Goal: Information Seeking & Learning: Learn about a topic

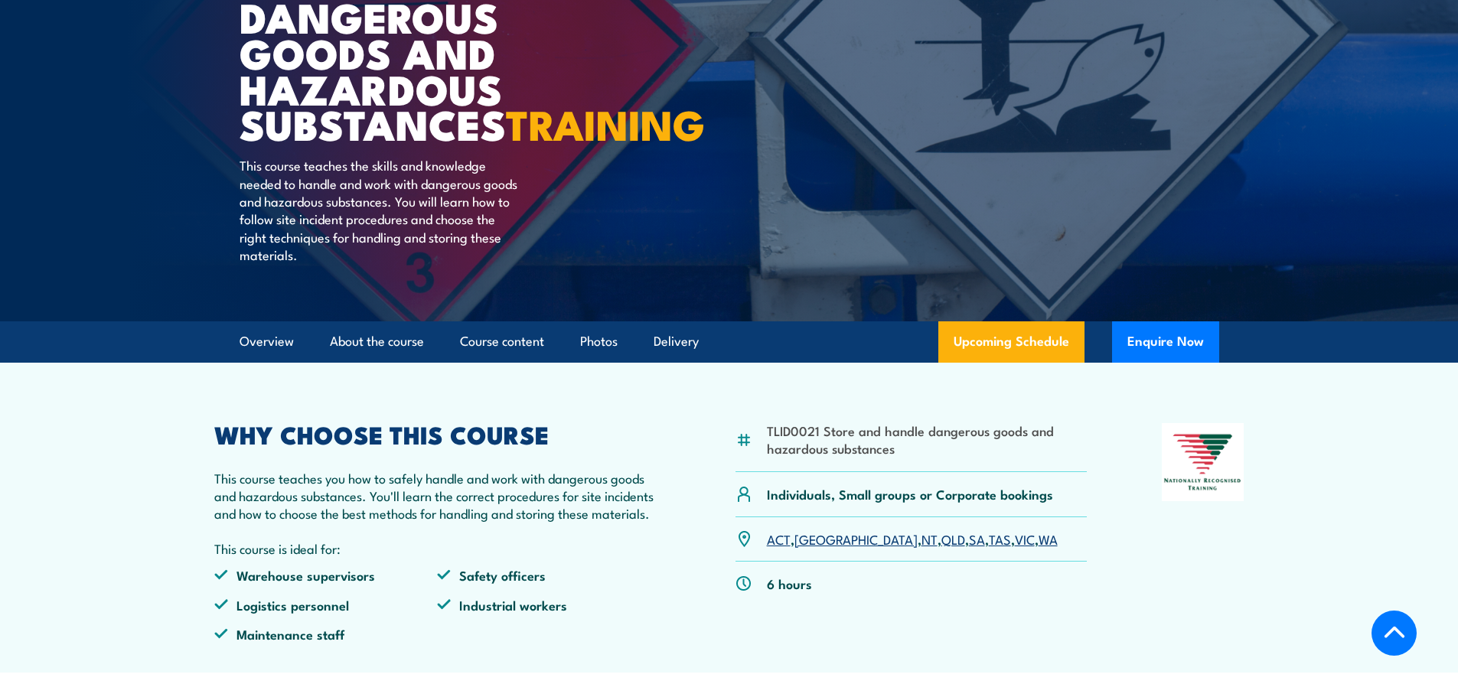
scroll to position [306, 0]
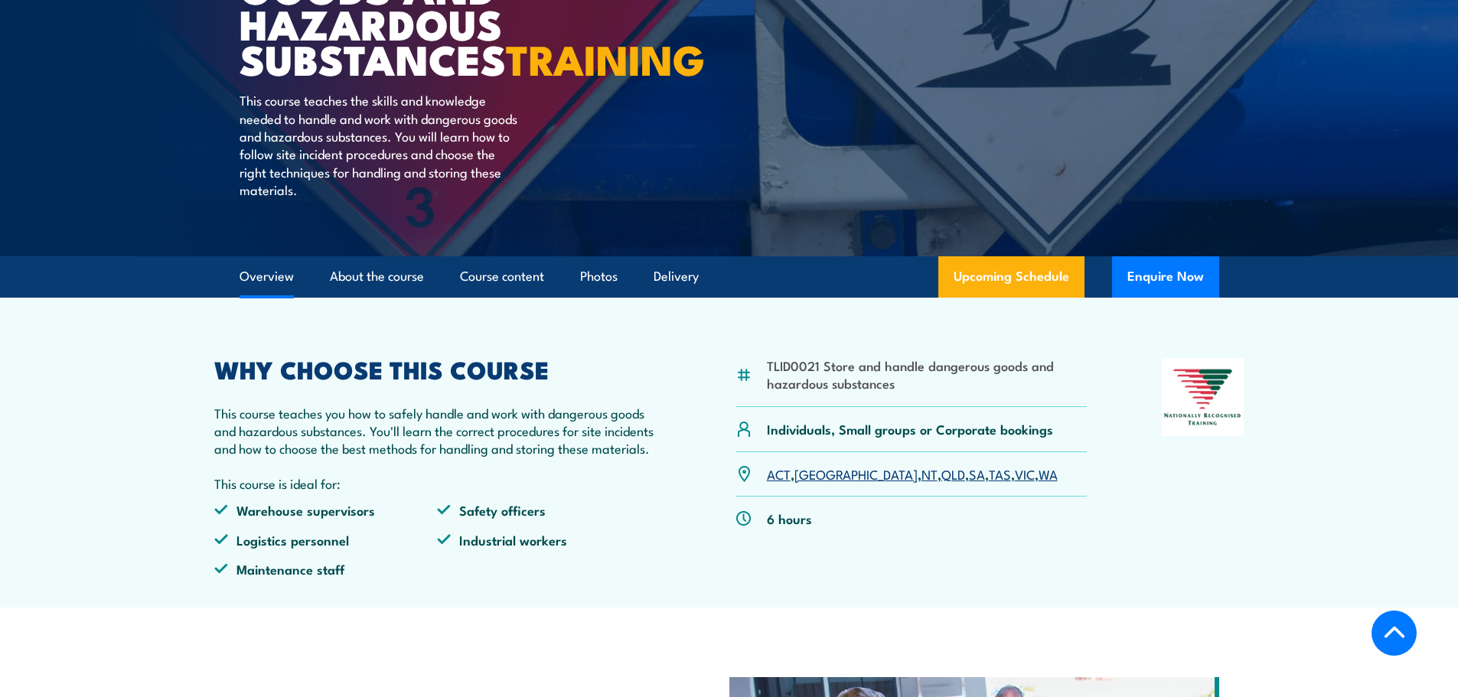
drag, startPoint x: 259, startPoint y: 308, endPoint x: 254, endPoint y: 316, distance: 8.9
click at [259, 297] on link "Overview" at bounding box center [267, 276] width 54 height 41
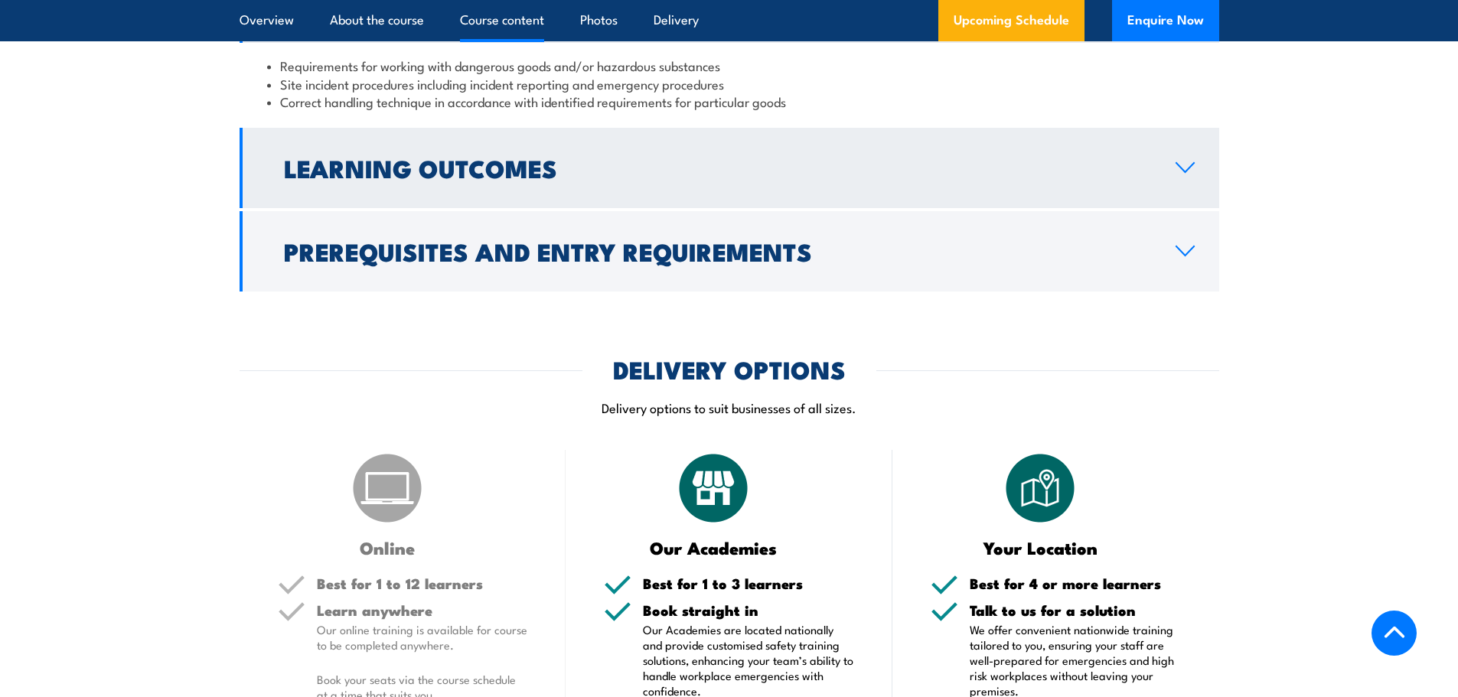
scroll to position [1310, 0]
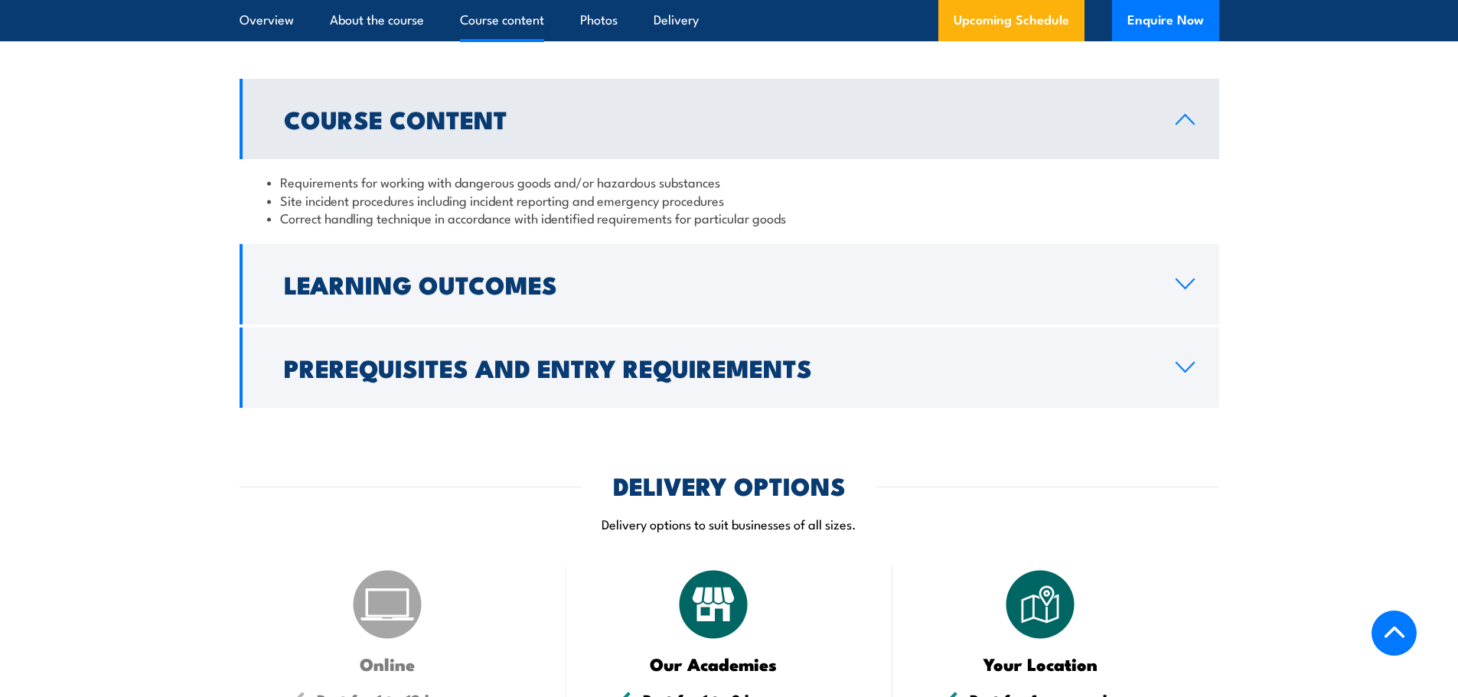
click at [401, 295] on h2 "Learning Outcomes" at bounding box center [717, 283] width 867 height 21
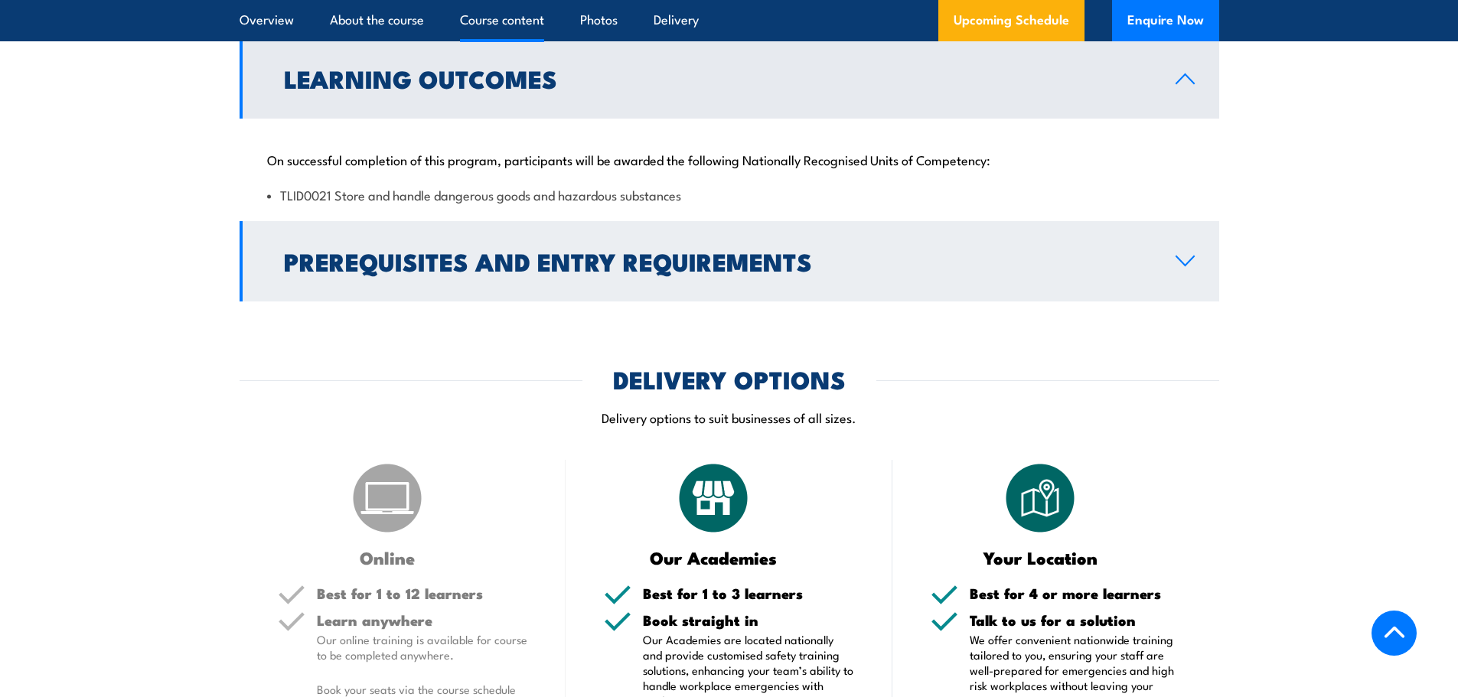
scroll to position [1463, 0]
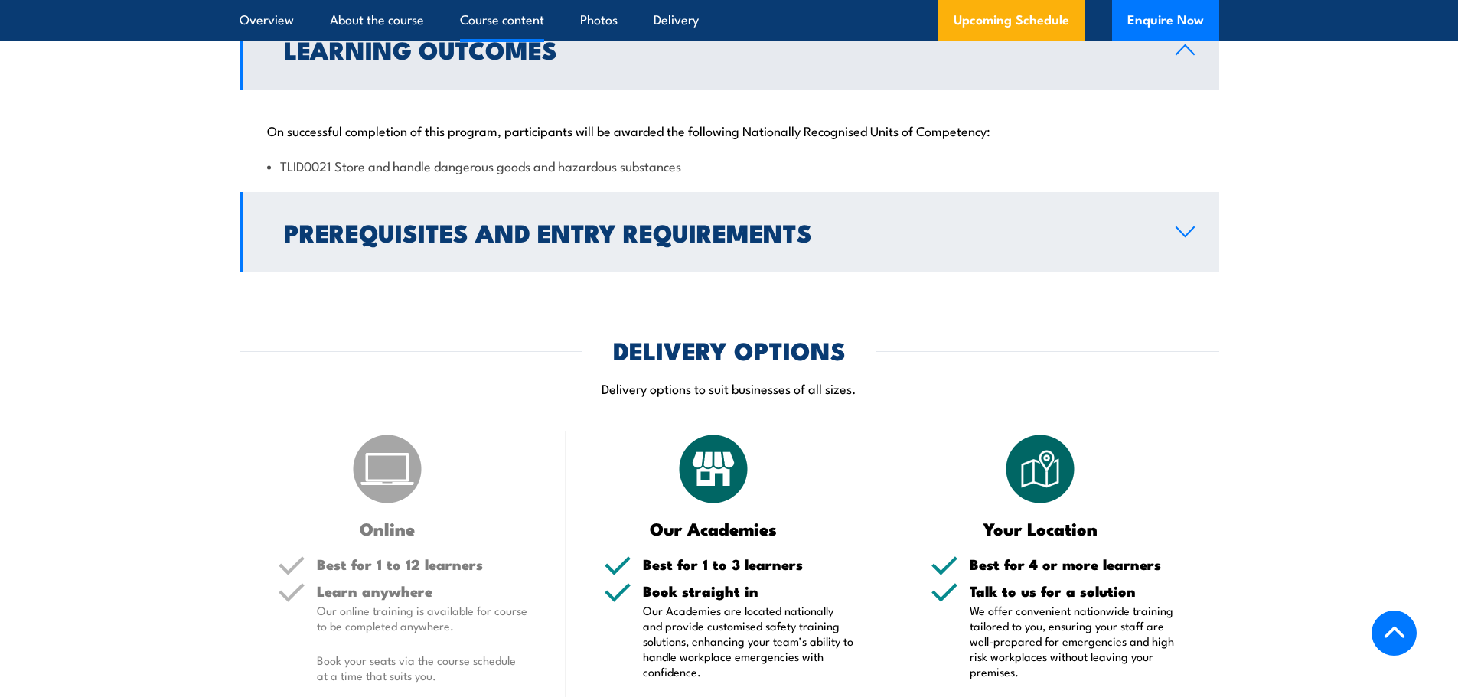
click at [363, 243] on h2 "Prerequisites and Entry Requirements" at bounding box center [717, 231] width 867 height 21
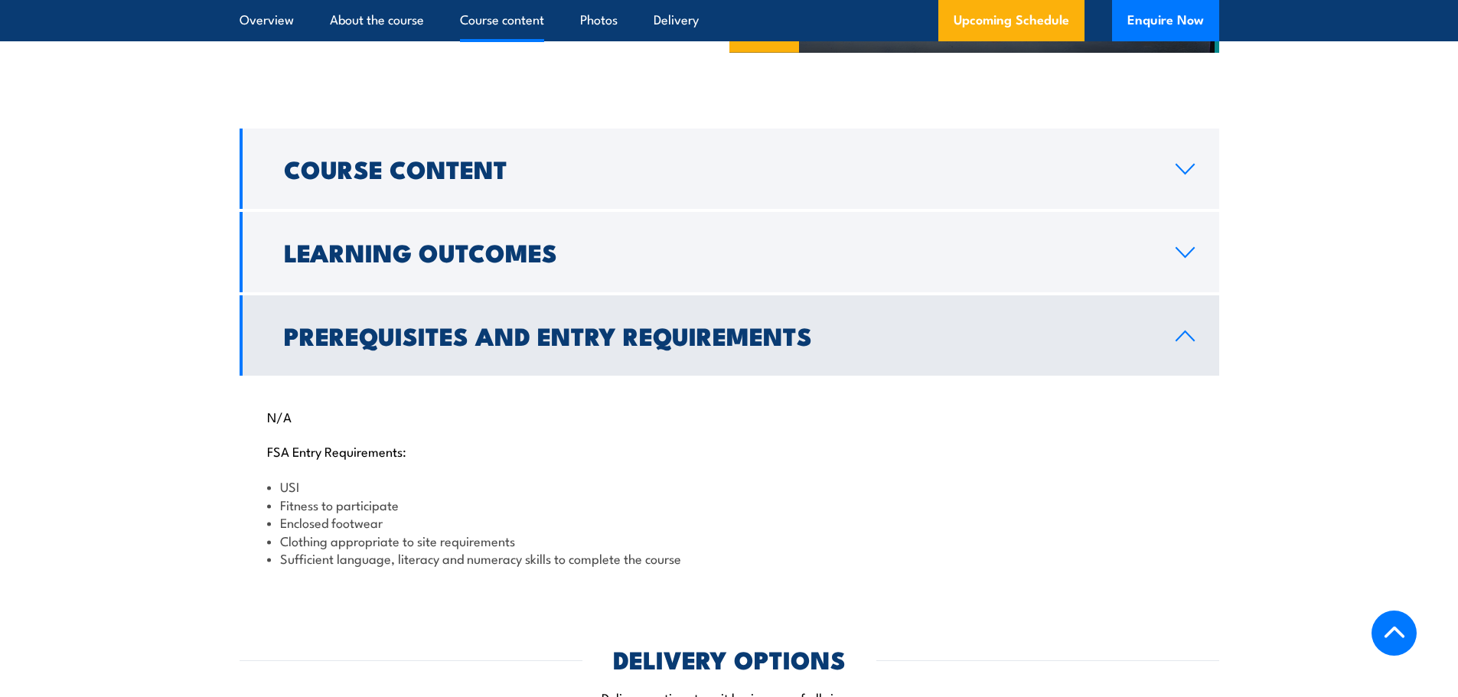
scroll to position [1233, 0]
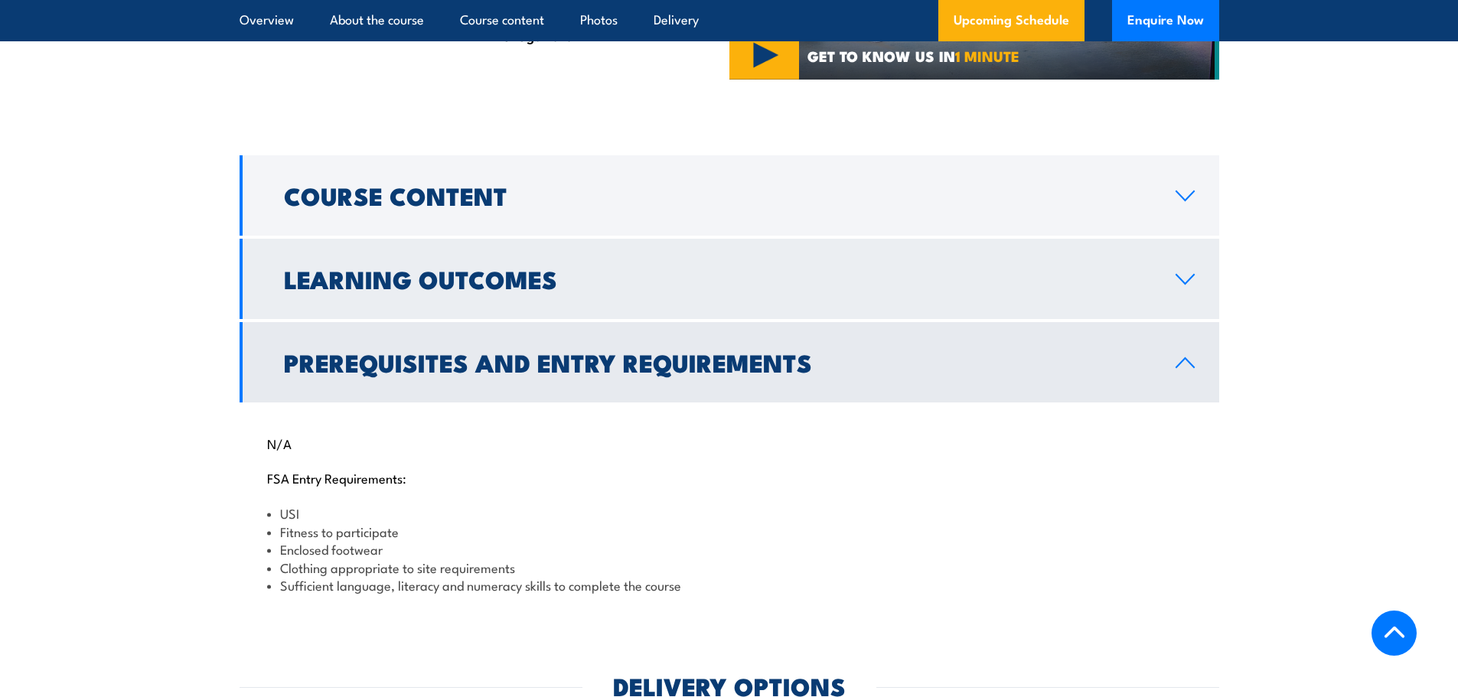
click at [391, 289] on h2 "Learning Outcomes" at bounding box center [717, 278] width 867 height 21
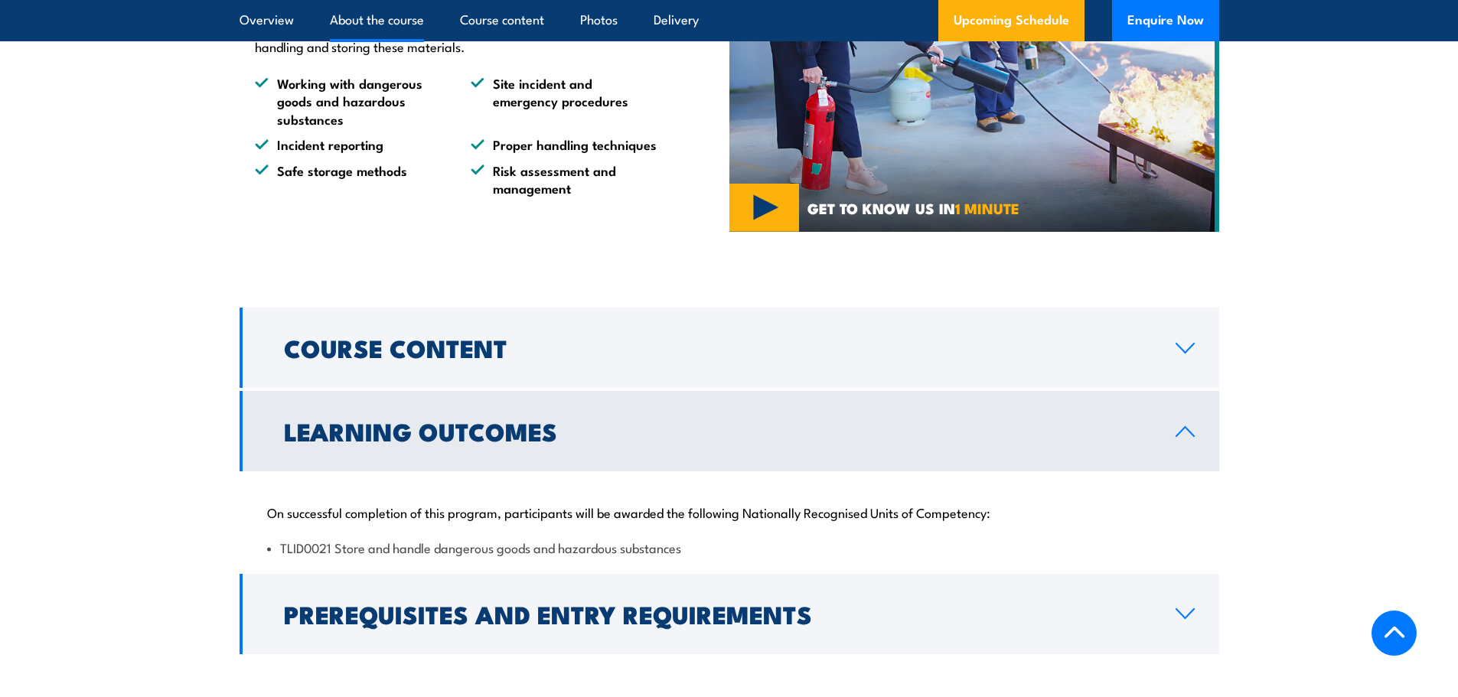
scroll to position [1080, 0]
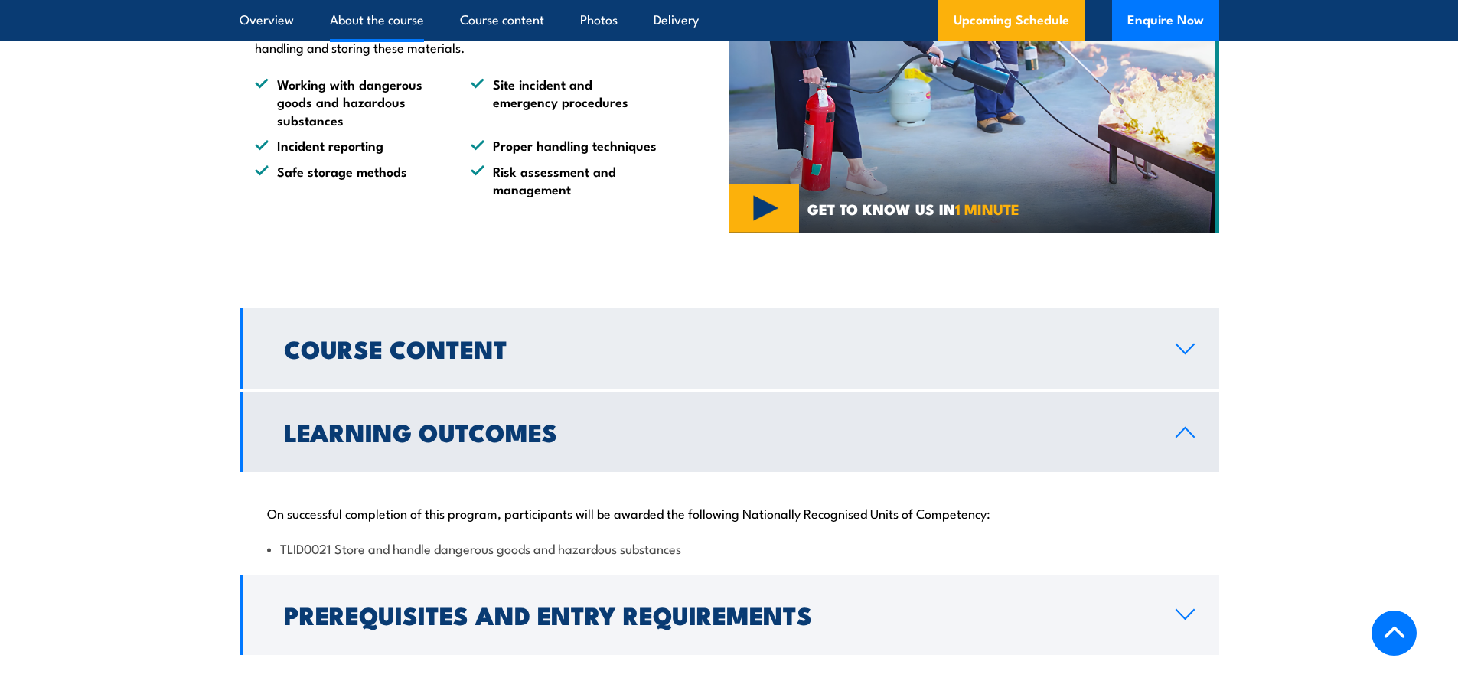
click at [397, 359] on h2 "Course Content" at bounding box center [717, 348] width 867 height 21
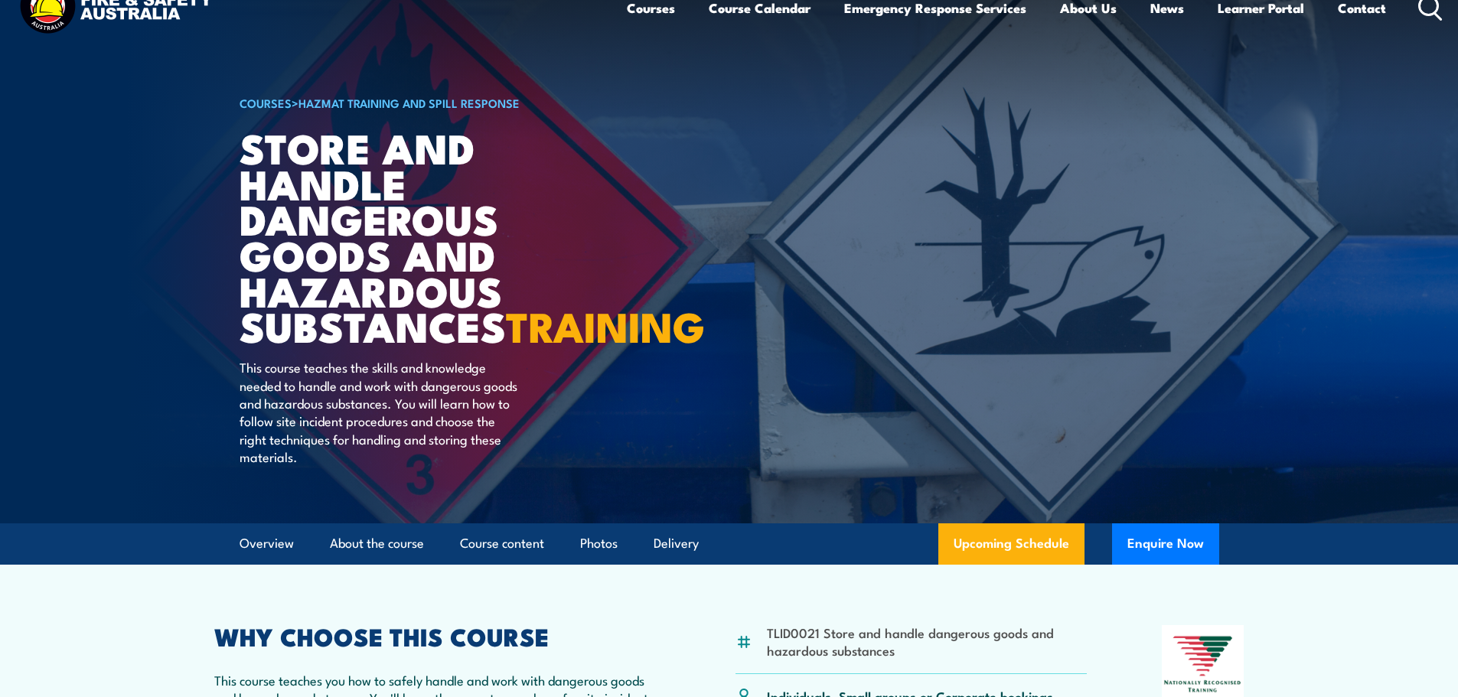
scroll to position [0, 0]
